Goal: Task Accomplishment & Management: Manage account settings

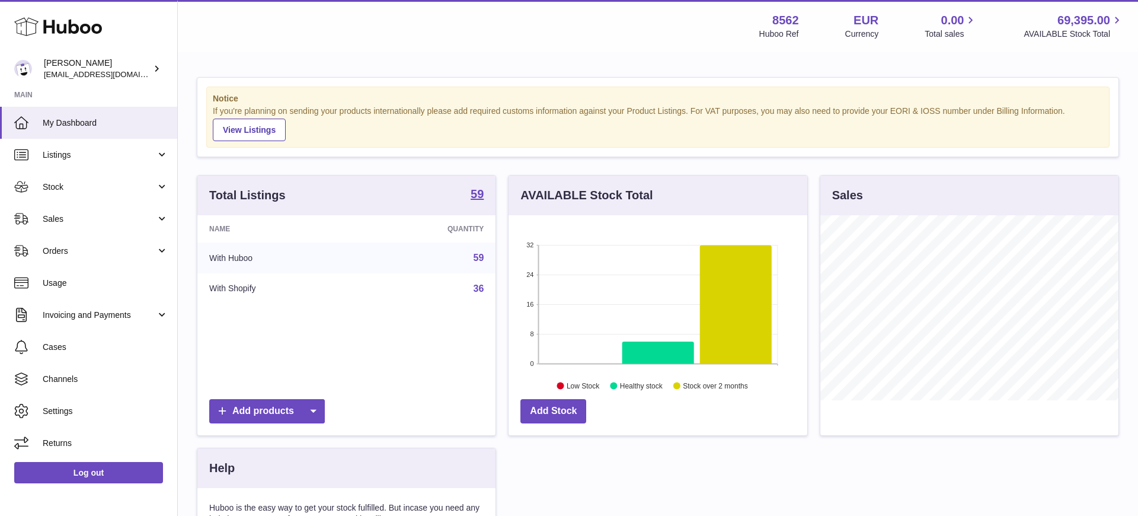
scroll to position [185, 299]
click at [97, 311] on span "Invoicing and Payments" at bounding box center [99, 314] width 113 height 11
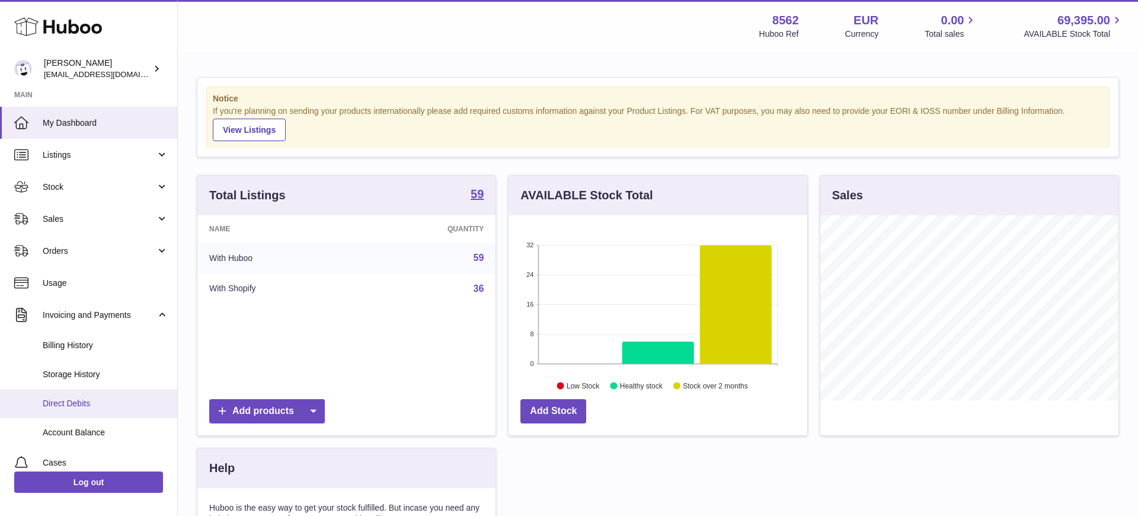
click at [94, 404] on span "Direct Debits" at bounding box center [106, 403] width 126 height 11
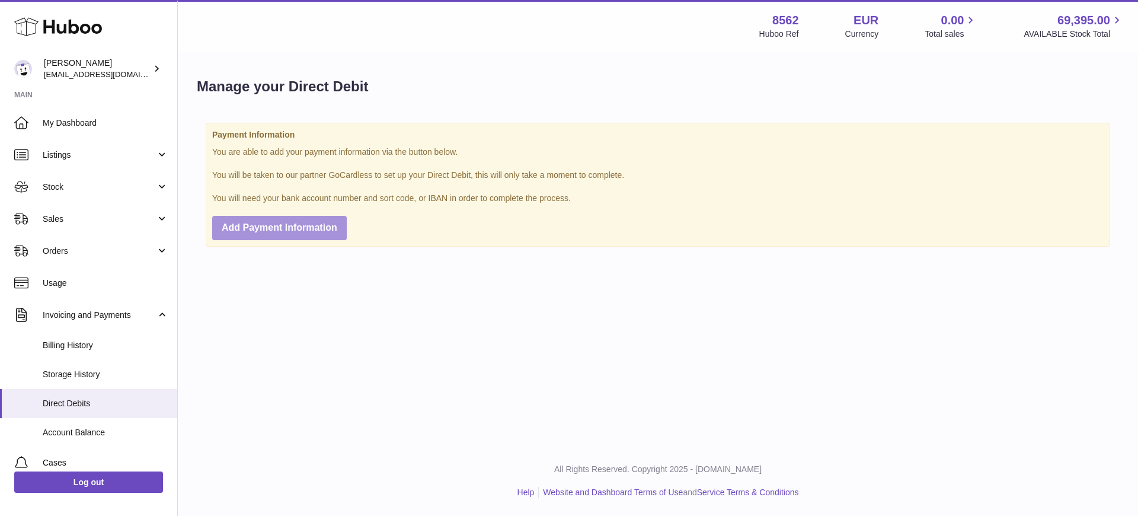
click at [255, 228] on span "Add Payment Information" at bounding box center [280, 227] width 116 height 10
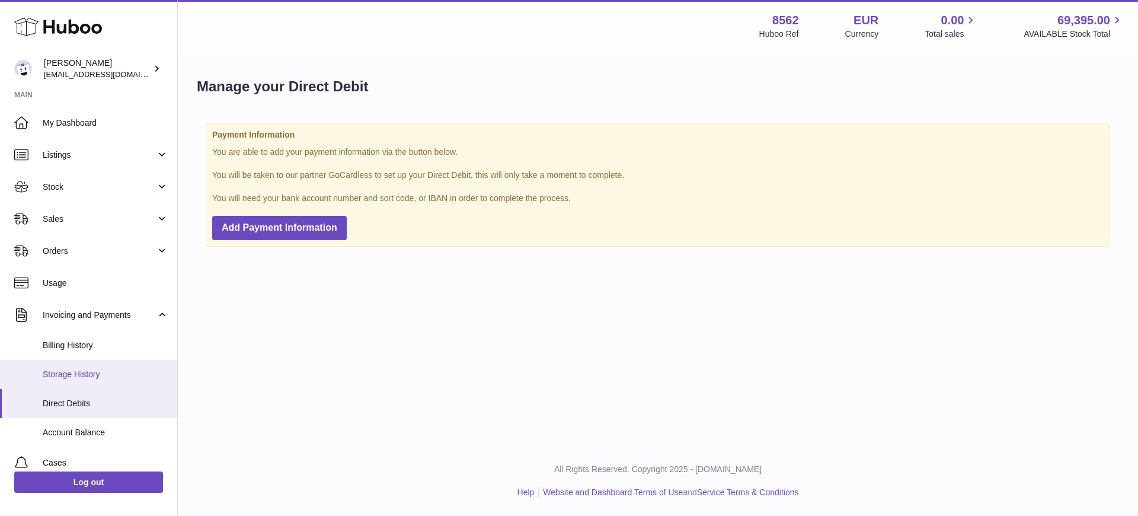
click at [91, 375] on span "Storage History" at bounding box center [106, 374] width 126 height 11
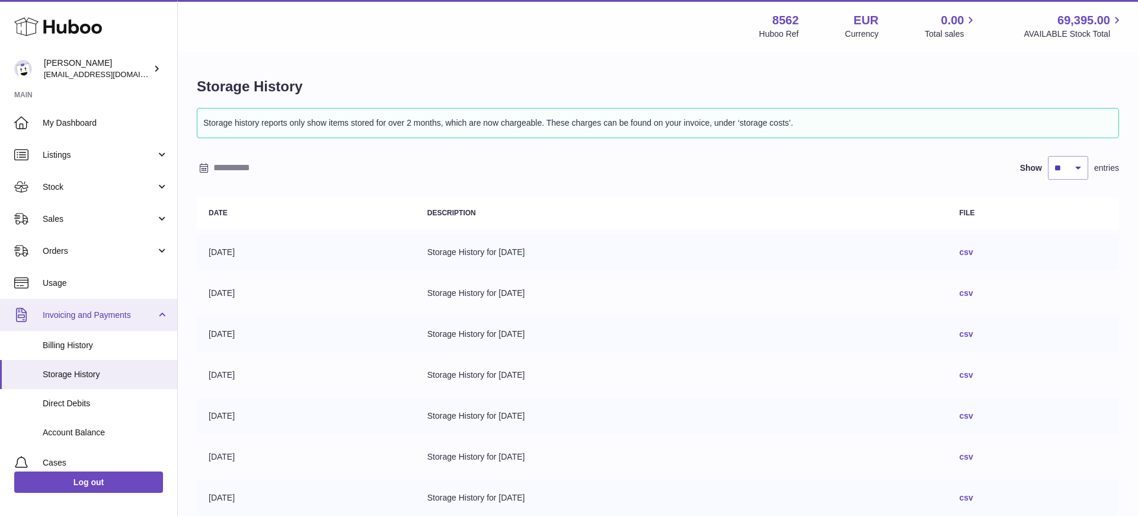
scroll to position [107, 0]
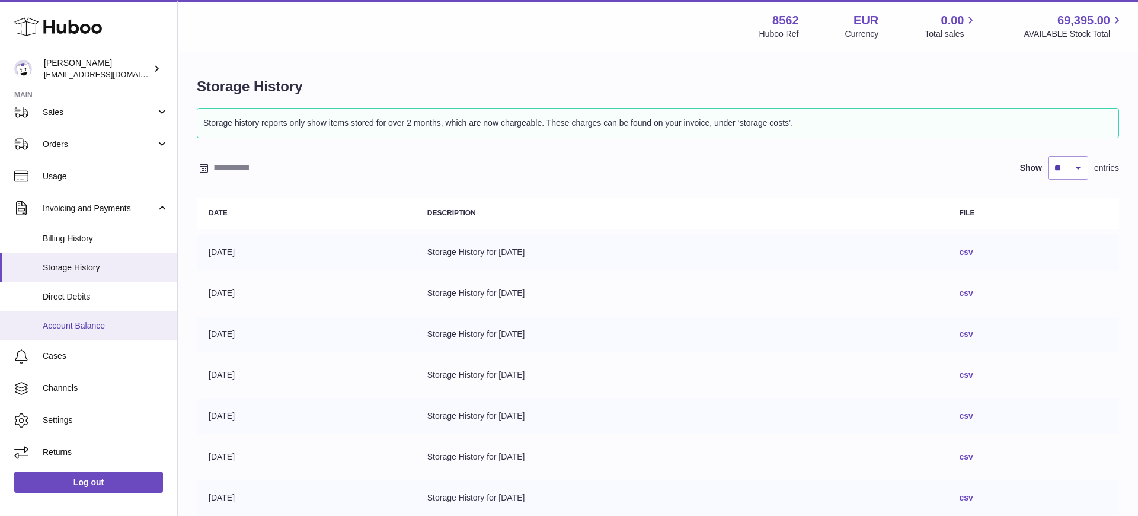
click at [89, 327] on span "Account Balance" at bounding box center [106, 325] width 126 height 11
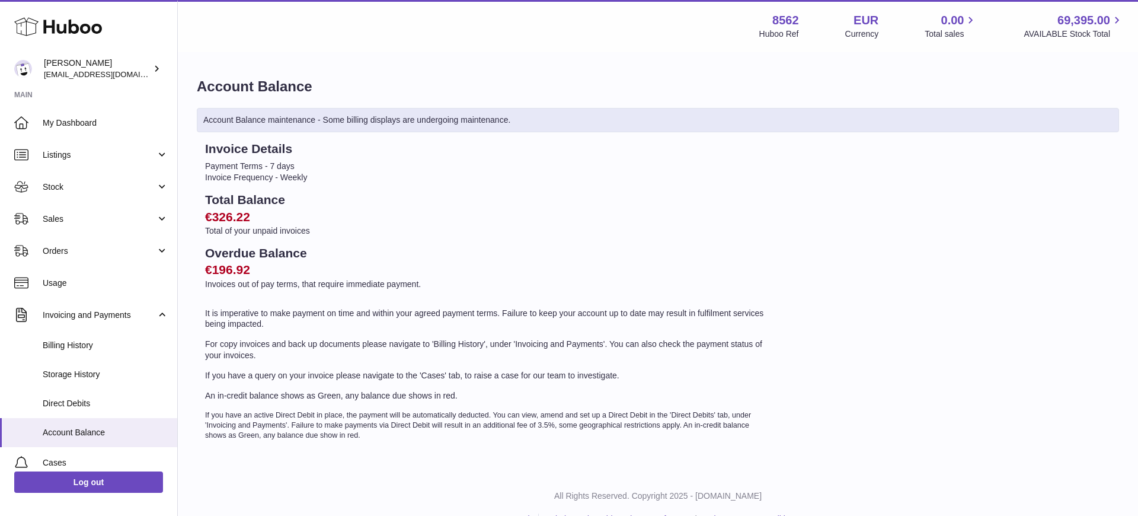
click at [298, 60] on div "Account Balance Account Balance maintenance - Some billing displays are undergo…" at bounding box center [658, 262] width 960 height 419
